Goal: Task Accomplishment & Management: Use online tool/utility

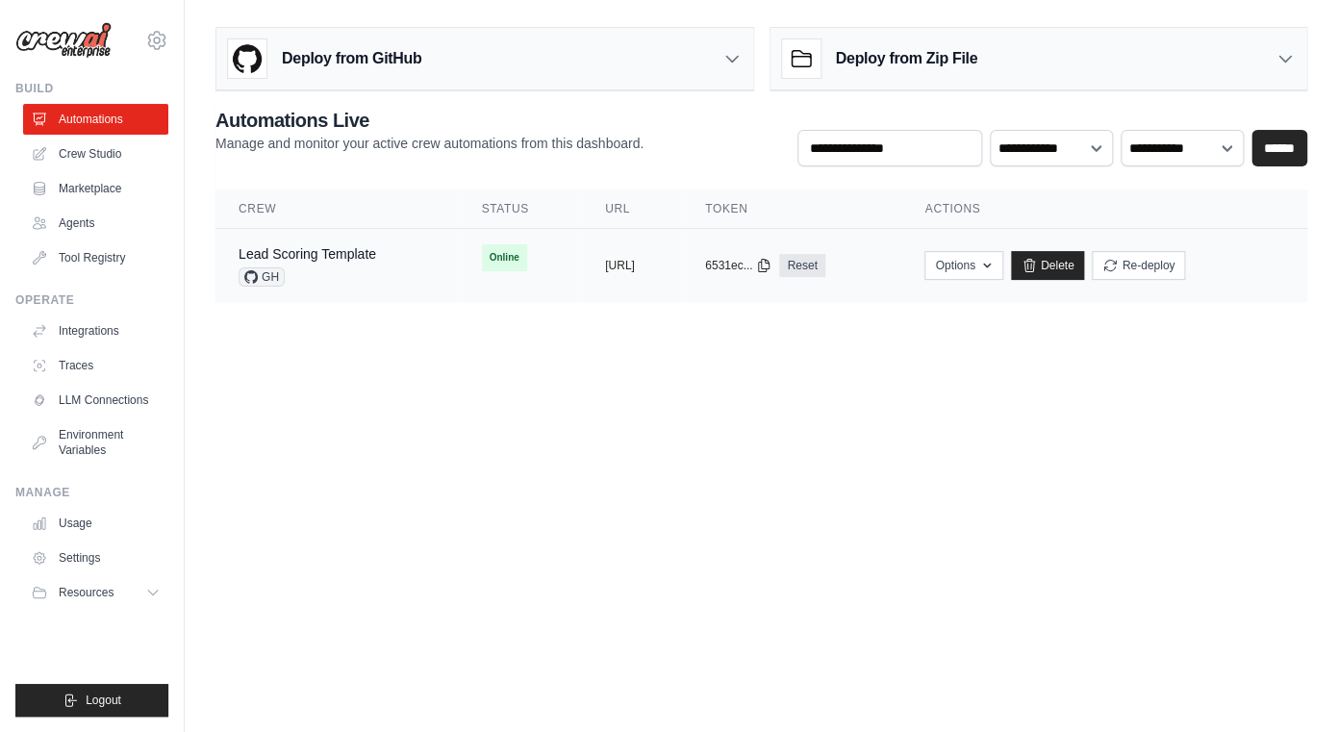
click at [400, 277] on td "Lead Scoring Template GH" at bounding box center [337, 266] width 243 height 74
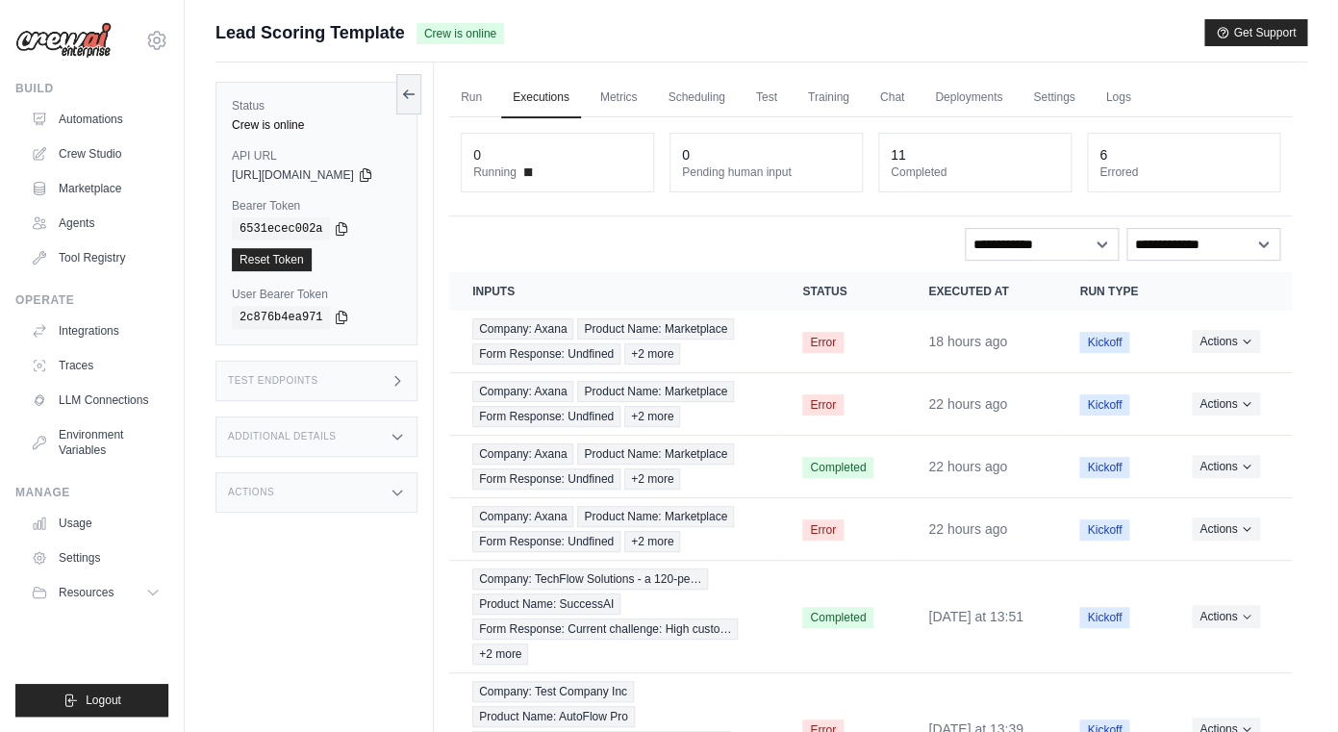
click at [233, 28] on span "Lead Scoring Template" at bounding box center [311, 32] width 190 height 27
click at [93, 195] on link "Marketplace" at bounding box center [97, 188] width 145 height 31
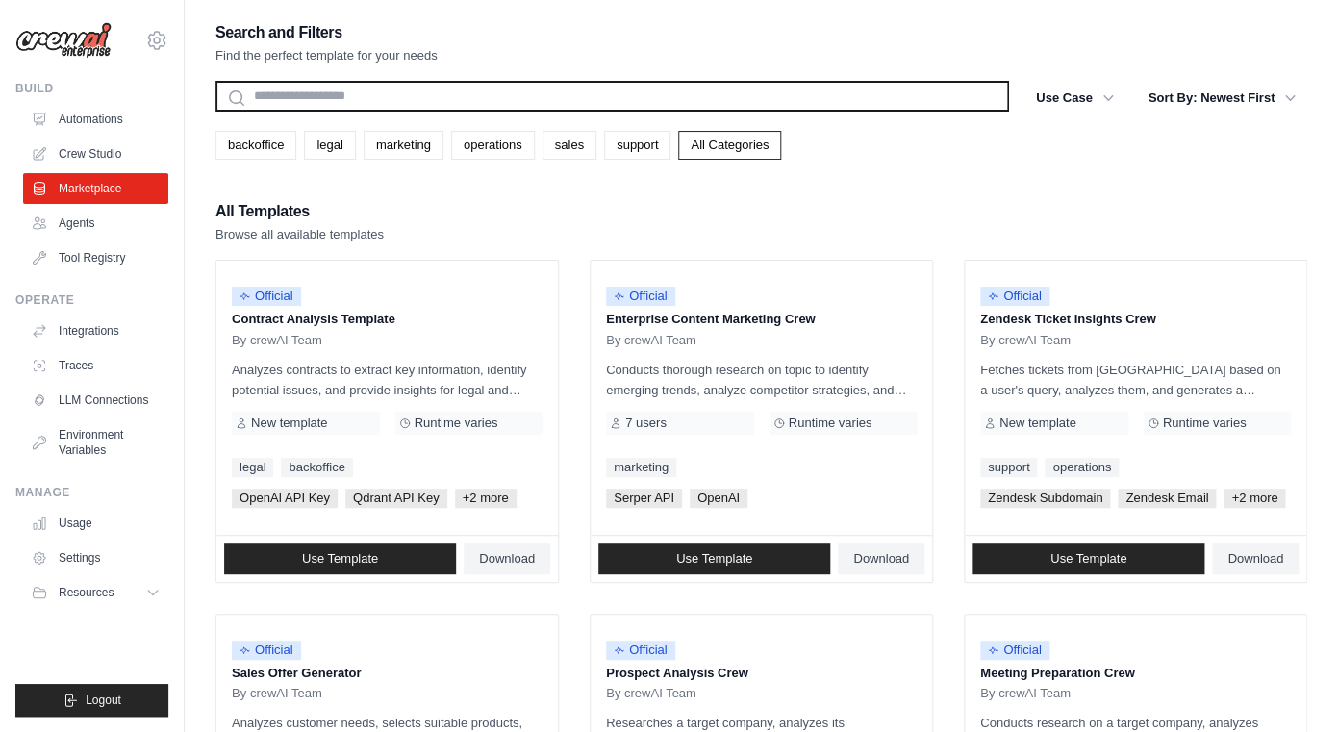
click at [400, 104] on input "text" at bounding box center [613, 96] width 794 height 31
paste input "**********"
type input "**********"
click at [215, 111] on button "Search" at bounding box center [215, 111] width 1 height 1
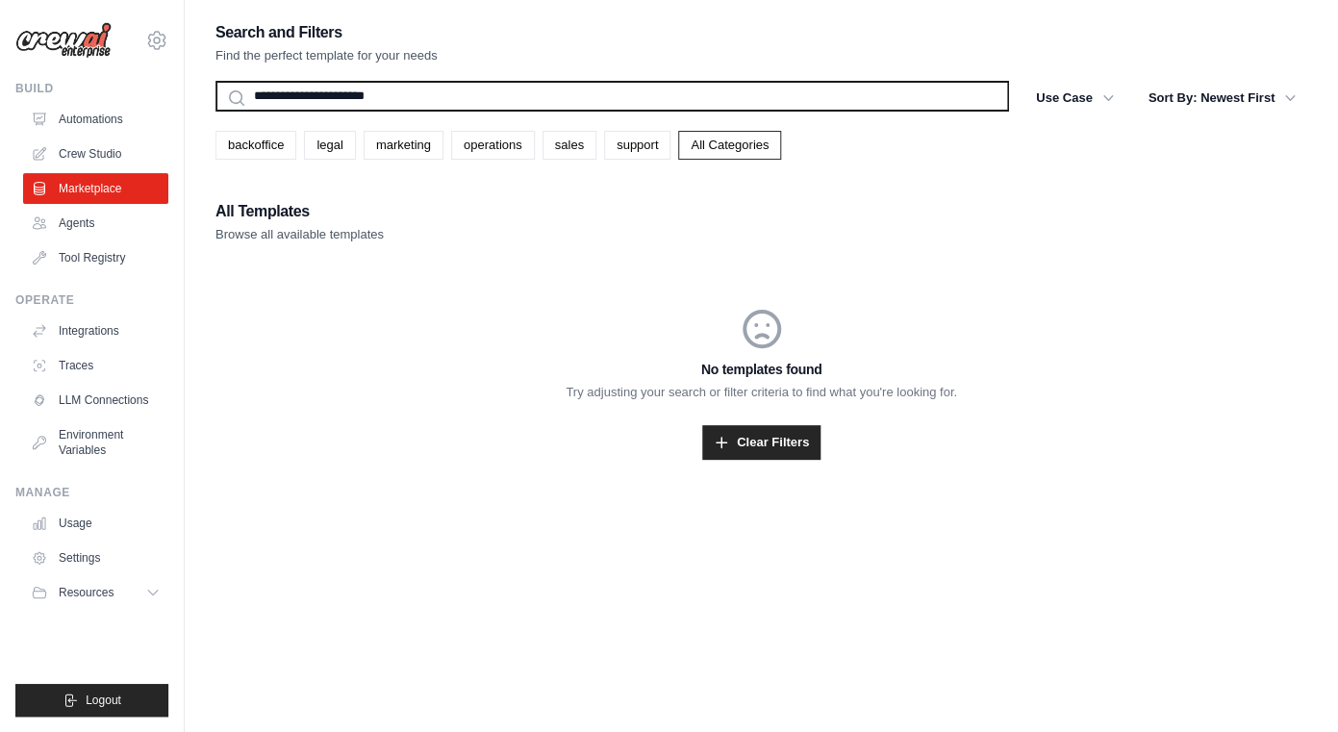
click at [631, 94] on input "**********" at bounding box center [613, 96] width 794 height 31
click at [215, 111] on button "Search" at bounding box center [215, 111] width 1 height 1
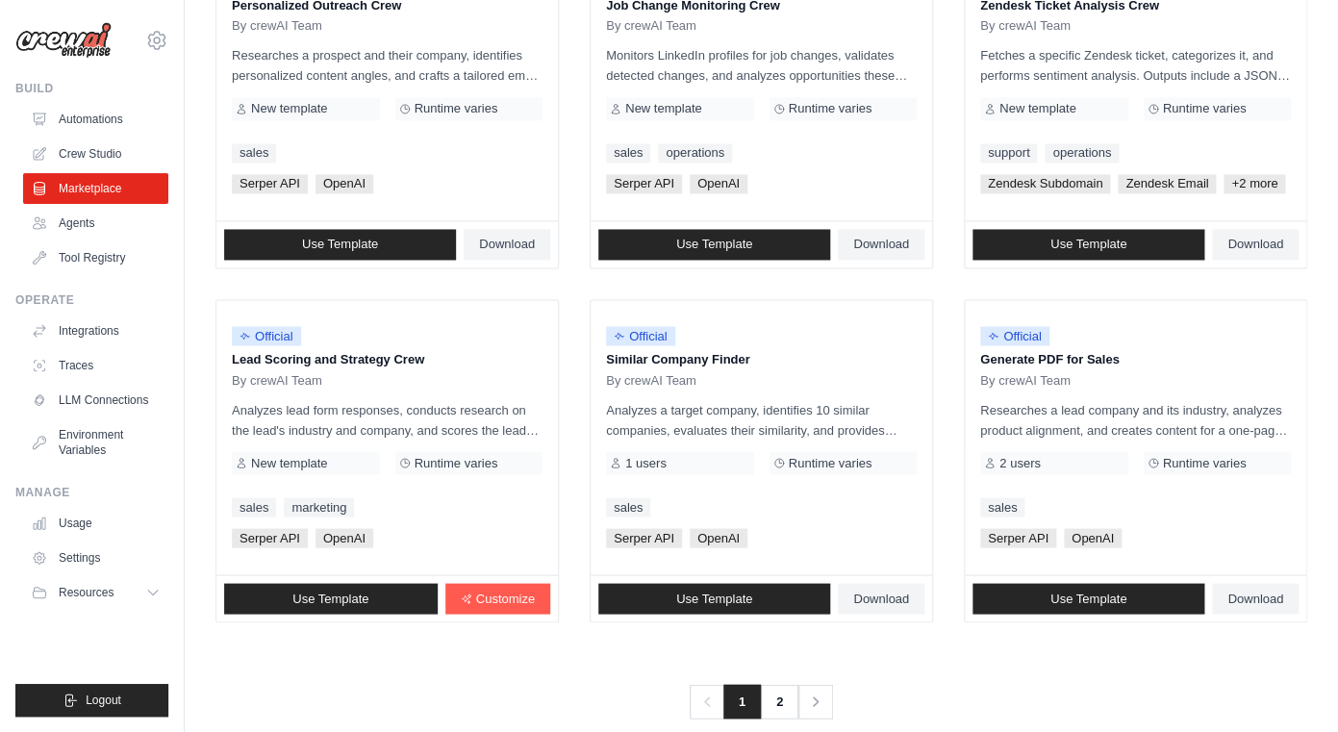
scroll to position [1051, 0]
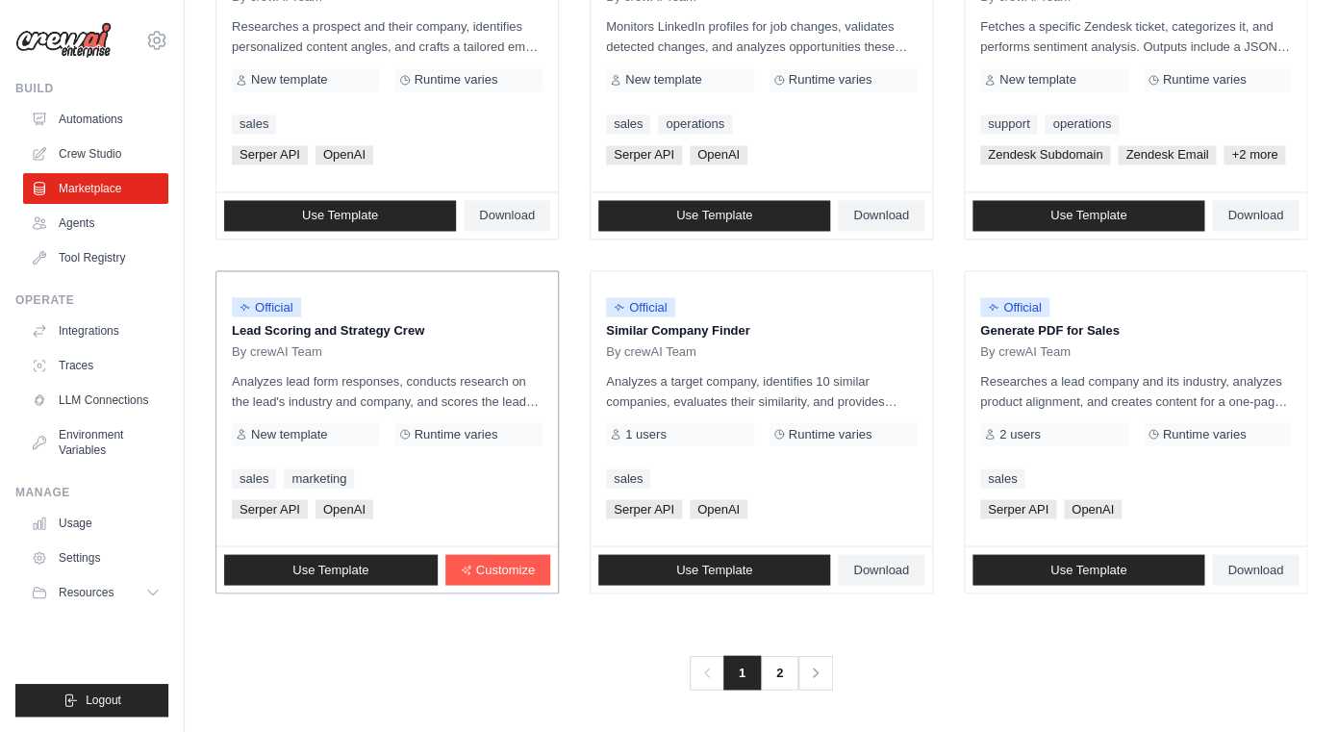
click at [434, 370] on p "Analyzes lead form responses, conducts research on the lead's industry and comp…" at bounding box center [387, 390] width 311 height 40
click at [401, 576] on link "Use Template" at bounding box center [331, 569] width 214 height 31
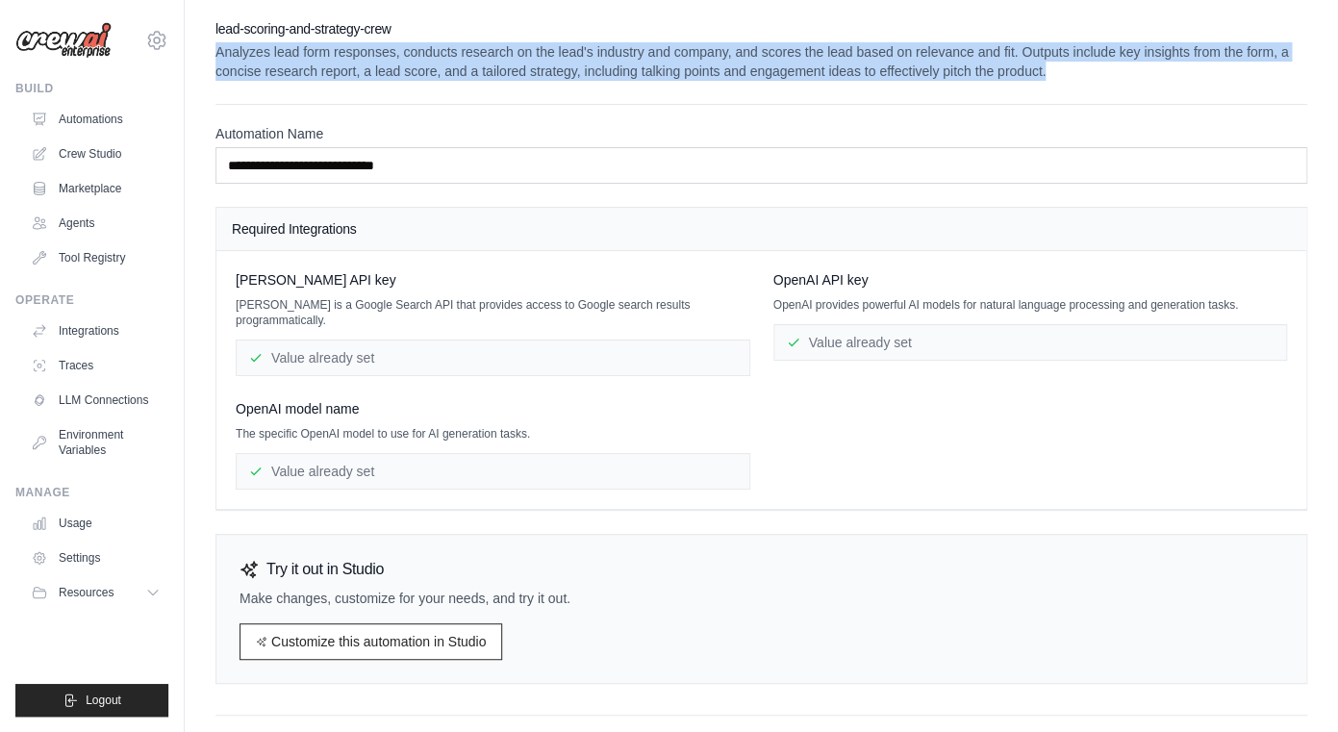
drag, startPoint x: 216, startPoint y: 52, endPoint x: 1090, endPoint y: 78, distance: 875.1
click at [1090, 78] on p "Analyzes lead form responses, conducts research on the lead's industry and comp…" at bounding box center [762, 61] width 1092 height 38
copy p "Analyzes lead form responses, conducts research on the lead's industry and comp…"
click at [98, 220] on link "Agents" at bounding box center [97, 223] width 145 height 31
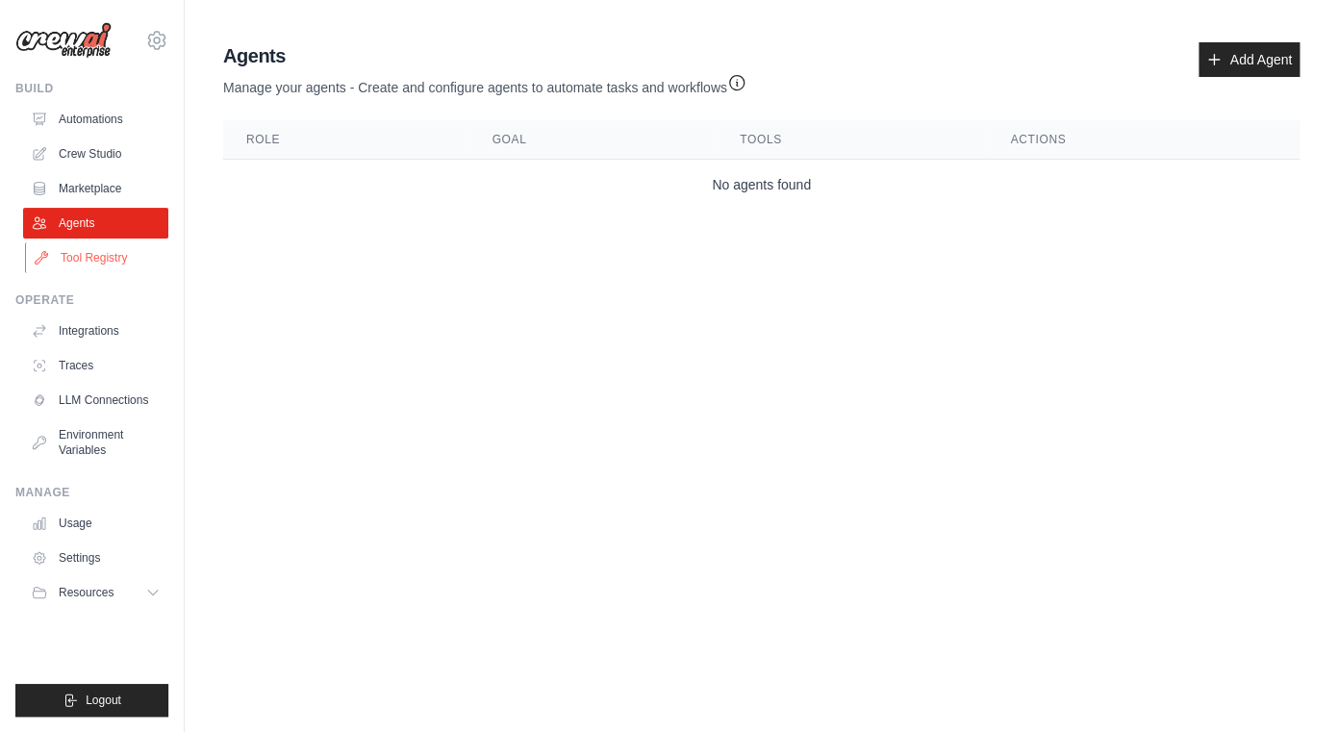
click at [97, 254] on link "Tool Registry" at bounding box center [97, 257] width 145 height 31
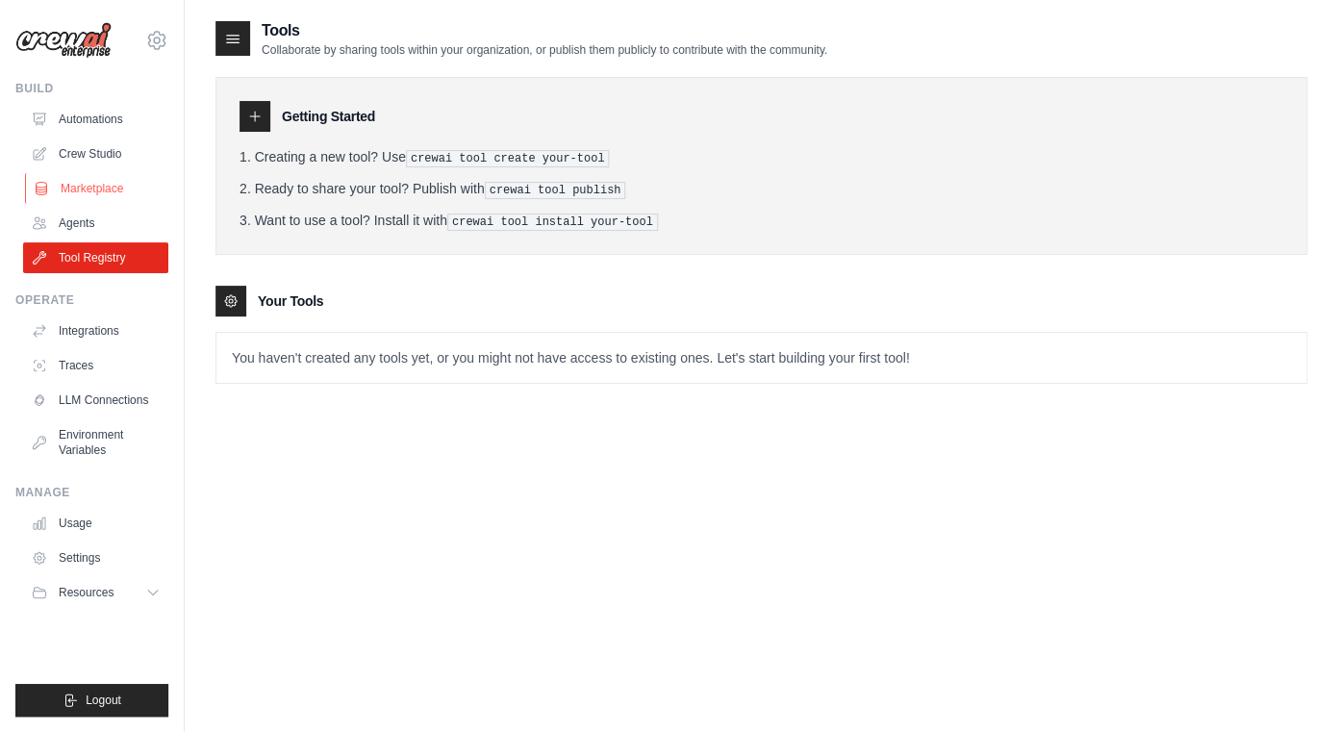
click at [104, 175] on link "Marketplace" at bounding box center [97, 188] width 145 height 31
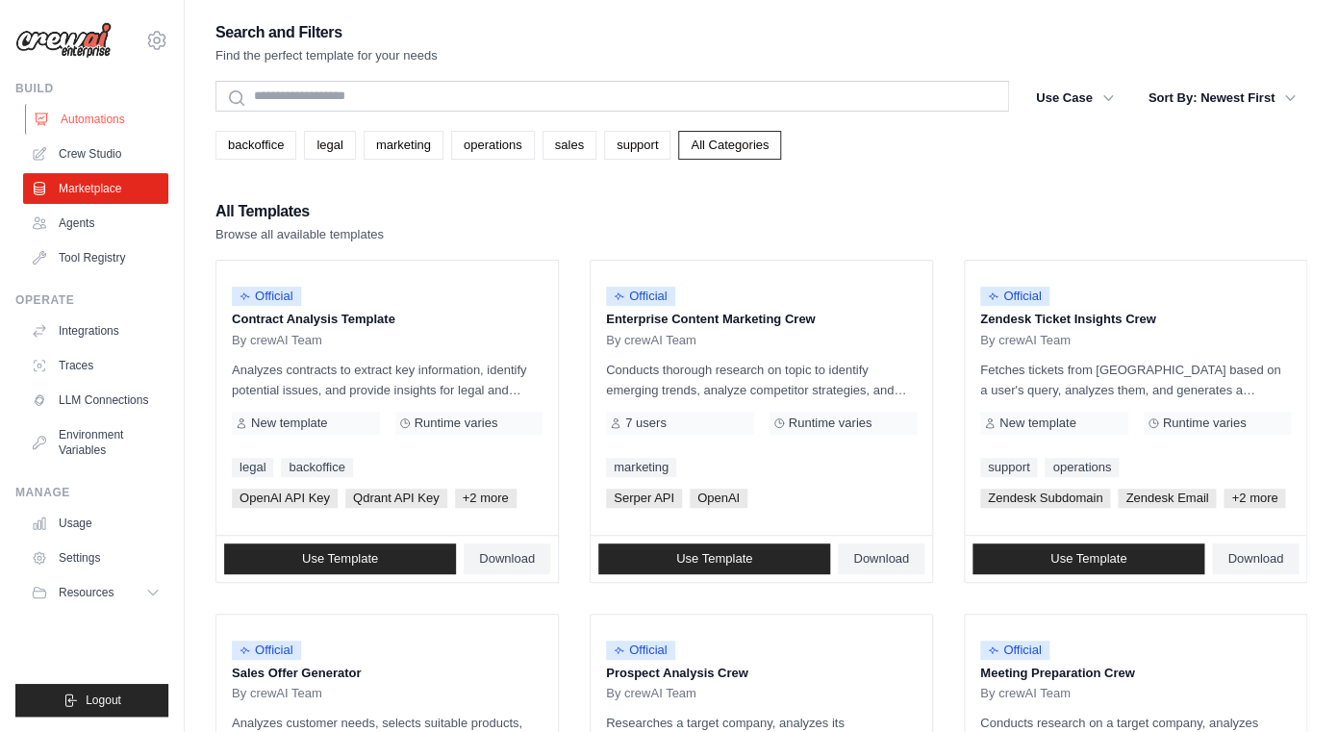
click at [104, 123] on link "Automations" at bounding box center [97, 119] width 145 height 31
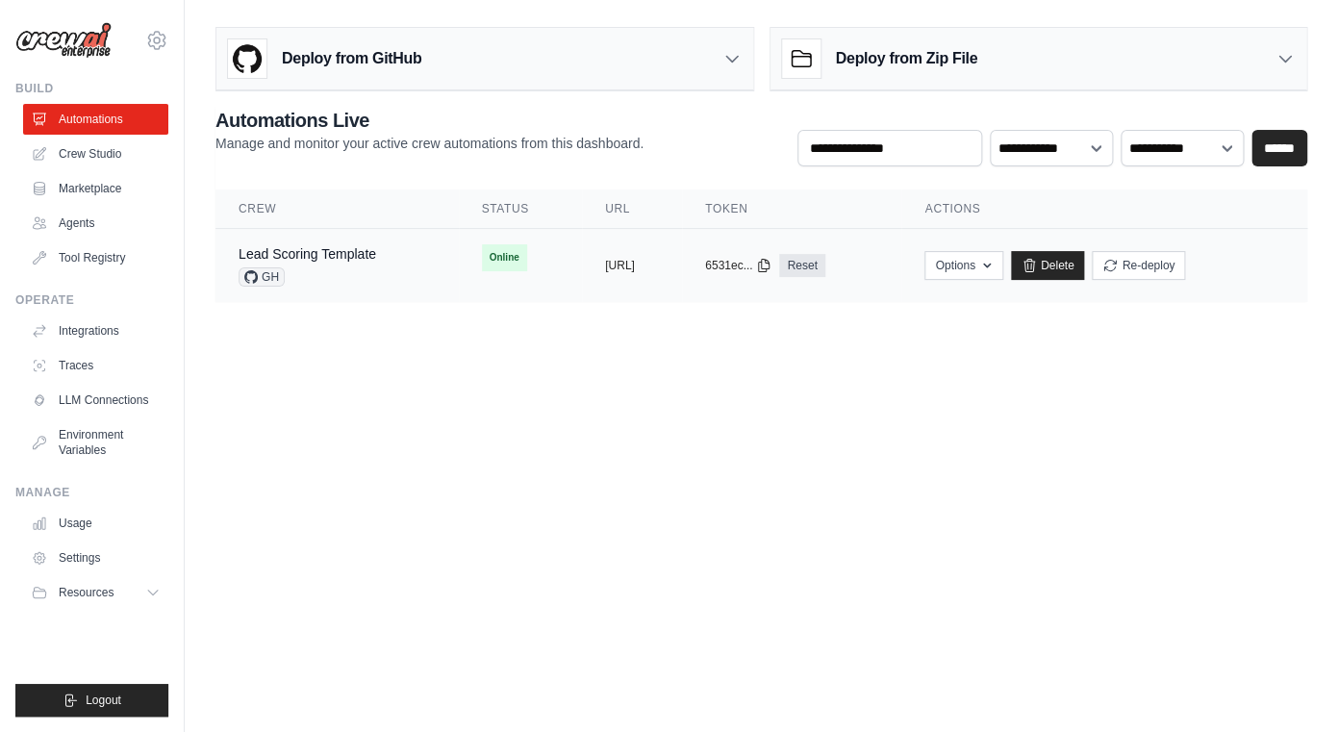
click at [361, 269] on div "GH" at bounding box center [308, 277] width 138 height 19
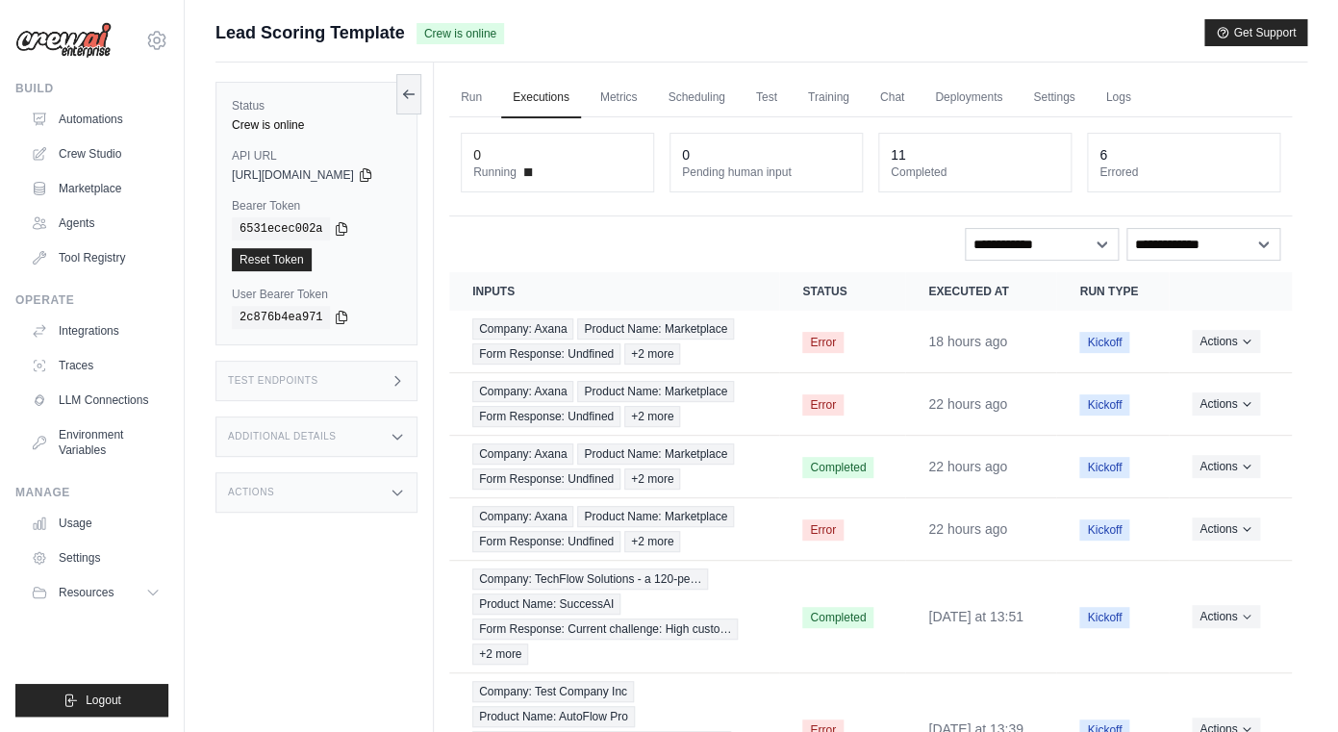
click at [418, 171] on div "Status Crew is online API URL copied [URL][DOMAIN_NAME] Bearer Token copied 653…" at bounding box center [317, 214] width 202 height 264
click at [370, 171] on icon at bounding box center [365, 174] width 11 height 13
click at [344, 314] on icon at bounding box center [342, 317] width 11 height 13
click at [341, 228] on icon at bounding box center [342, 228] width 11 height 13
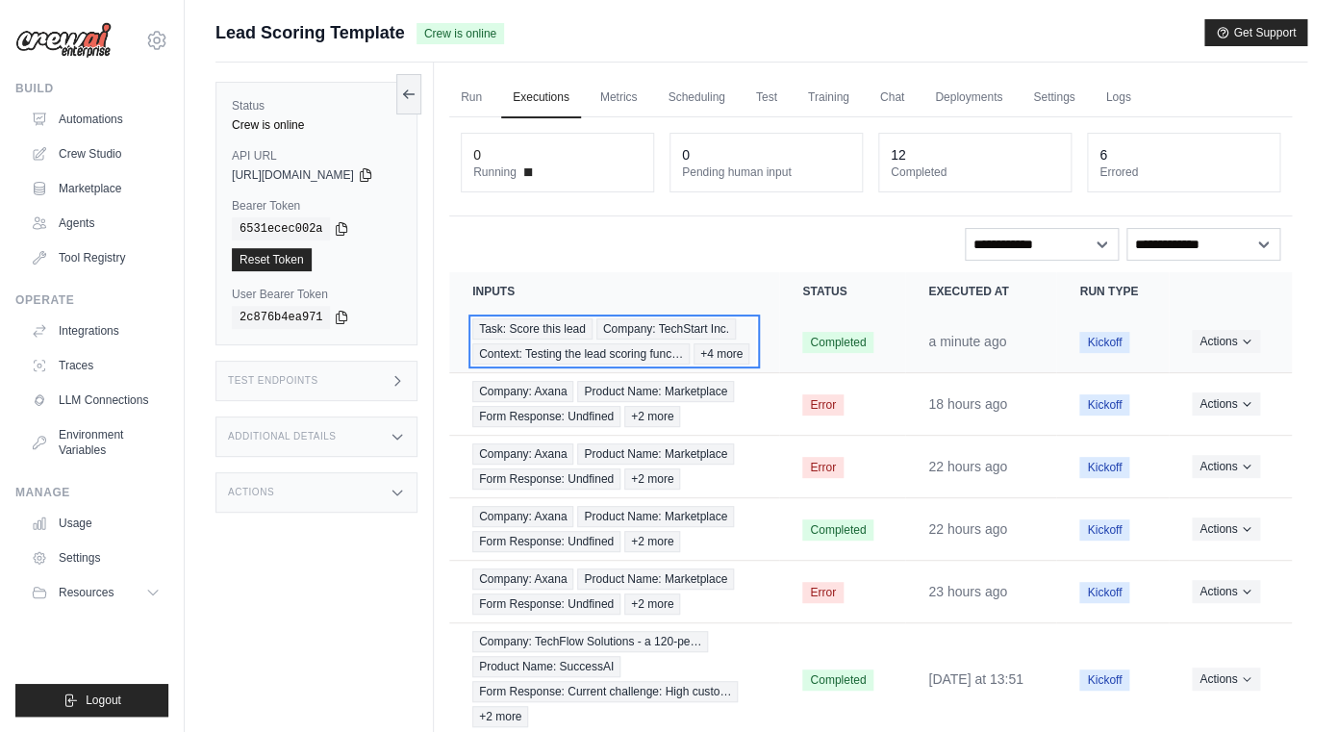
click at [612, 365] on div "Task: Score this lead Company: TechStart Inc. Context: Testing the lead scoring…" at bounding box center [614, 342] width 284 height 46
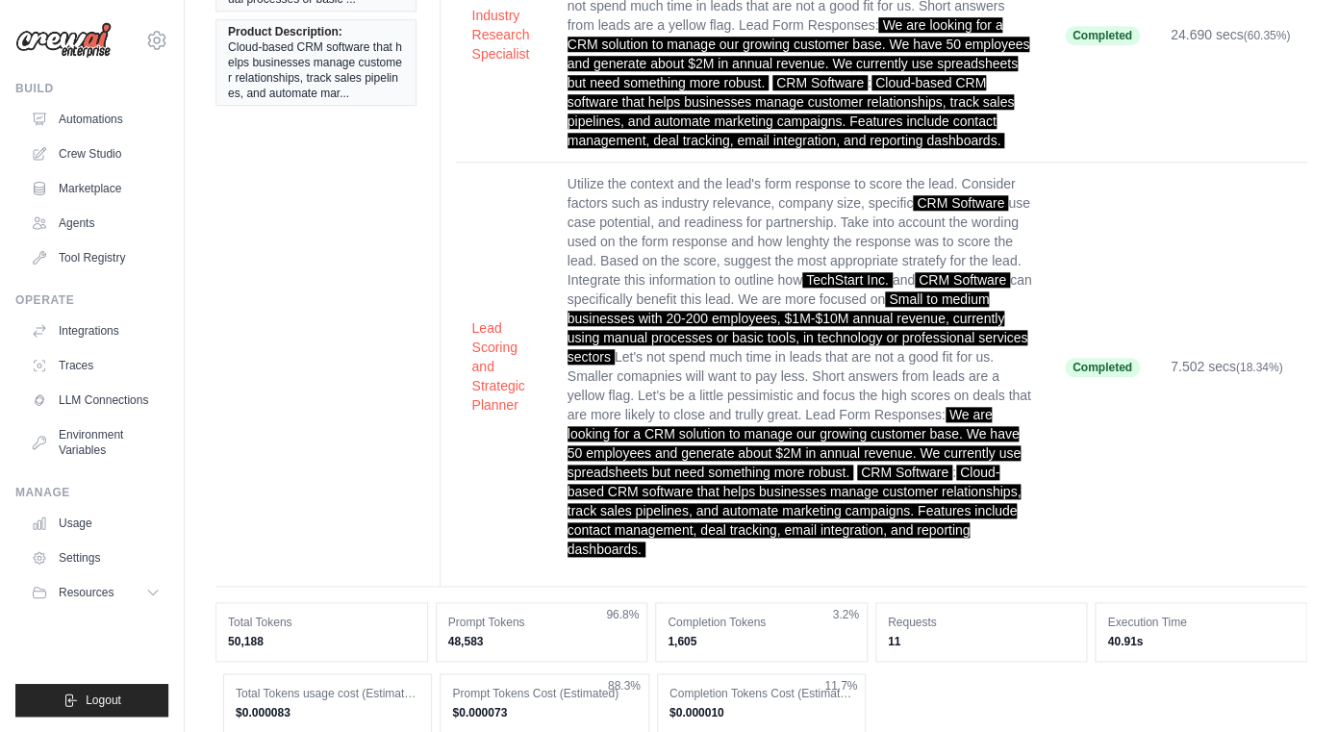
scroll to position [541, 0]
